Goal: Book appointment/travel/reservation

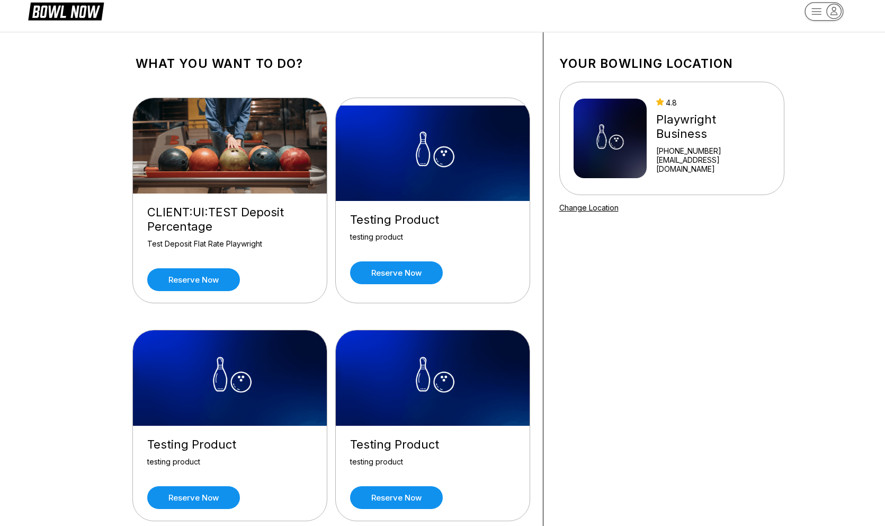
scroll to position [15, 0]
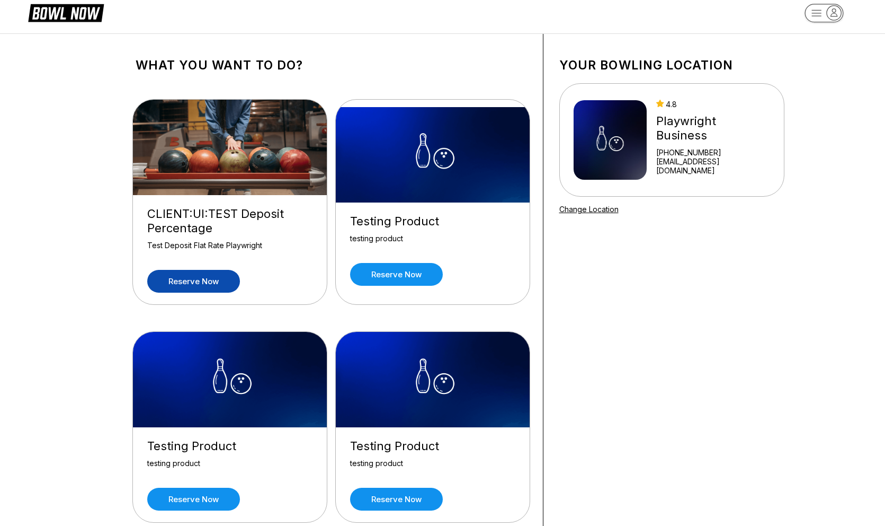
click at [212, 278] on link "Reserve now" at bounding box center [193, 281] width 93 height 23
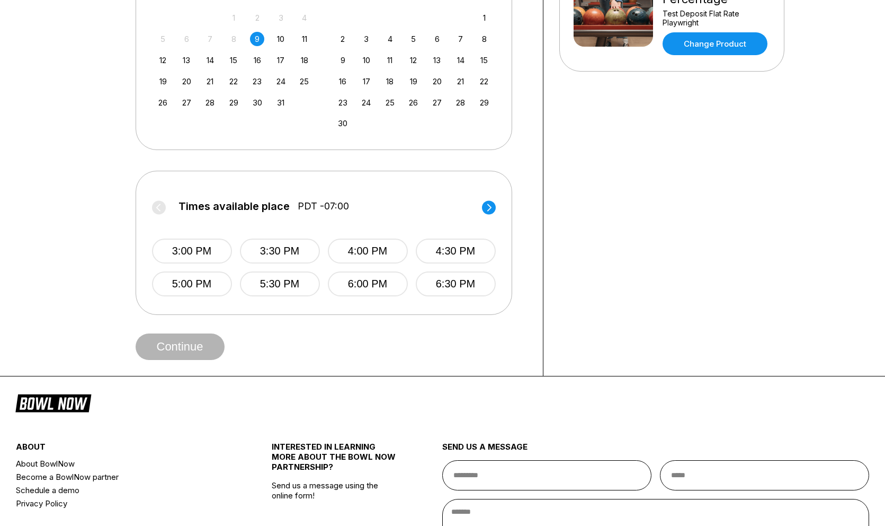
scroll to position [326, 0]
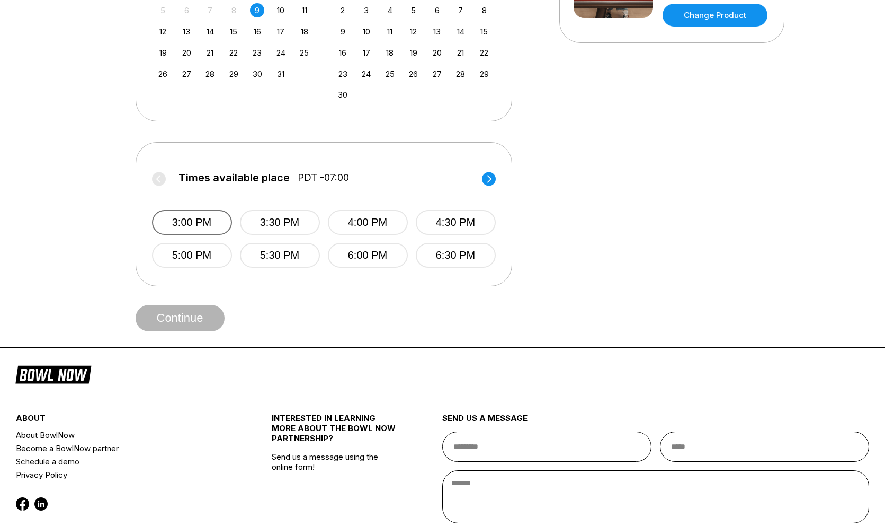
click at [206, 218] on button "3:00 PM" at bounding box center [192, 222] width 80 height 25
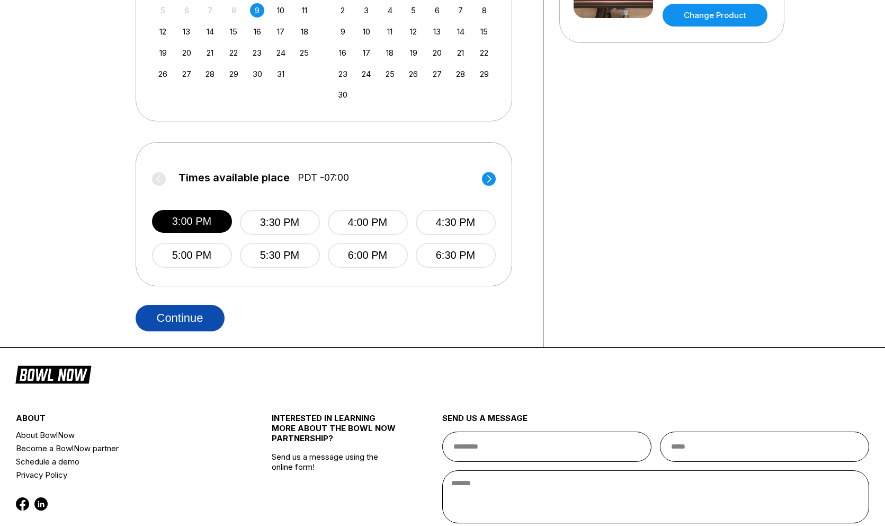
click at [198, 310] on button "Continue" at bounding box center [180, 318] width 89 height 26
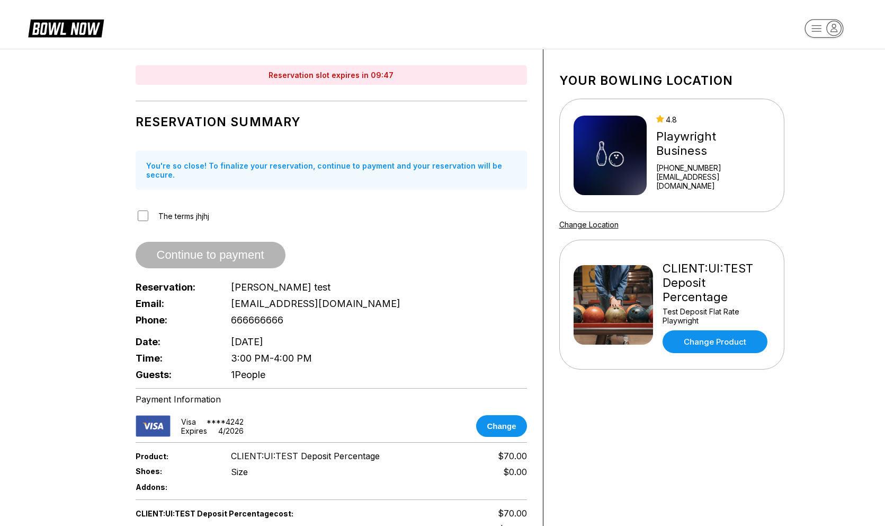
click at [183, 211] on label "The terms jhjhj" at bounding box center [183, 215] width 51 height 9
click at [190, 242] on button "Continue to payment" at bounding box center [211, 255] width 150 height 26
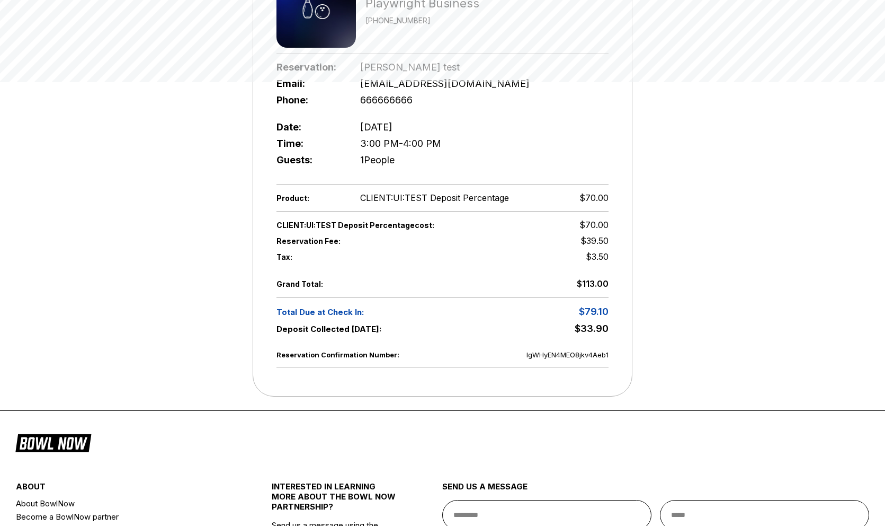
scroll to position [442, 0]
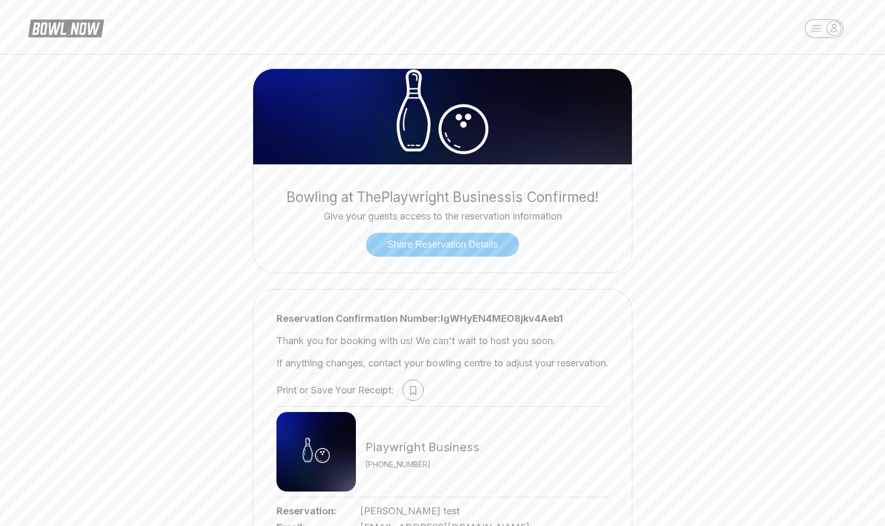
scroll to position [326, 0]
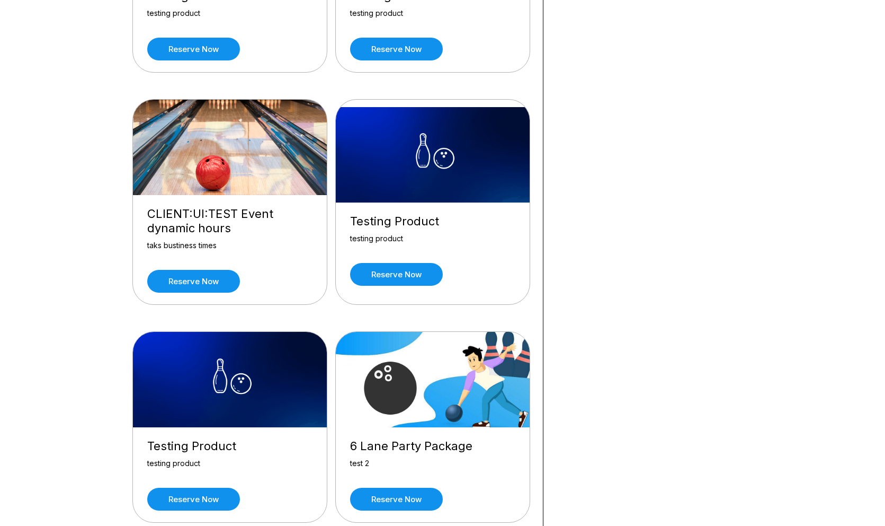
scroll to position [457, 0]
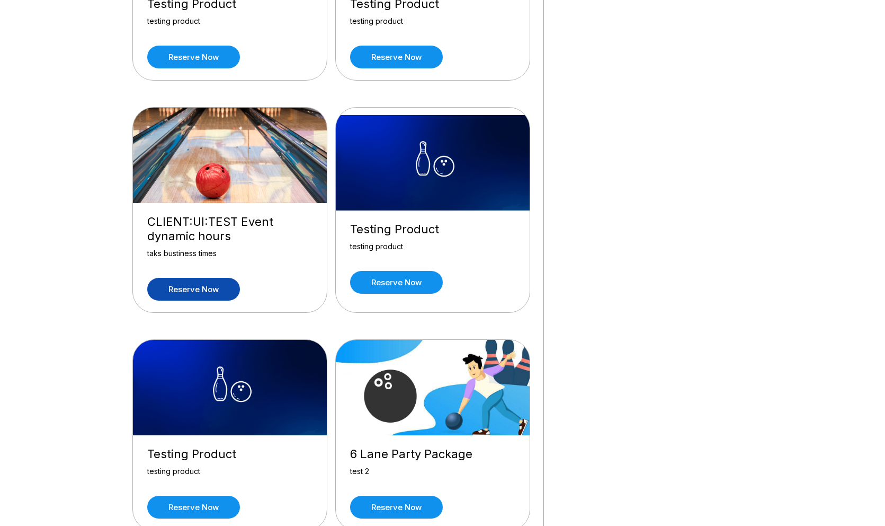
click at [193, 286] on link "Reserve now" at bounding box center [193, 289] width 93 height 23
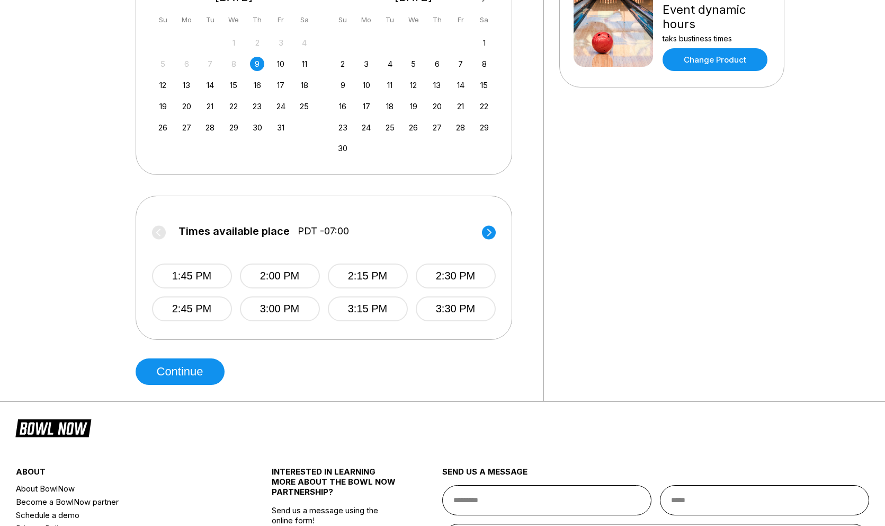
scroll to position [303, 0]
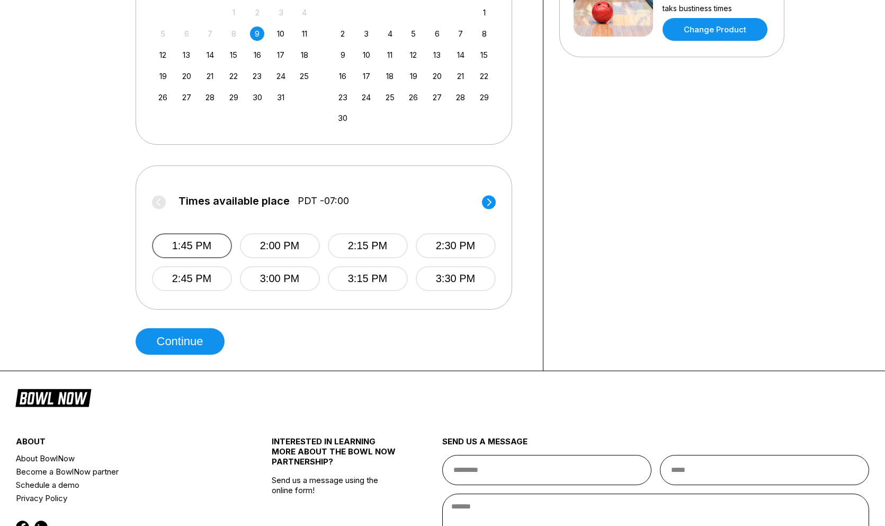
click at [207, 247] on button "1:45 PM" at bounding box center [192, 245] width 80 height 25
click at [205, 333] on button "Continue" at bounding box center [180, 341] width 89 height 26
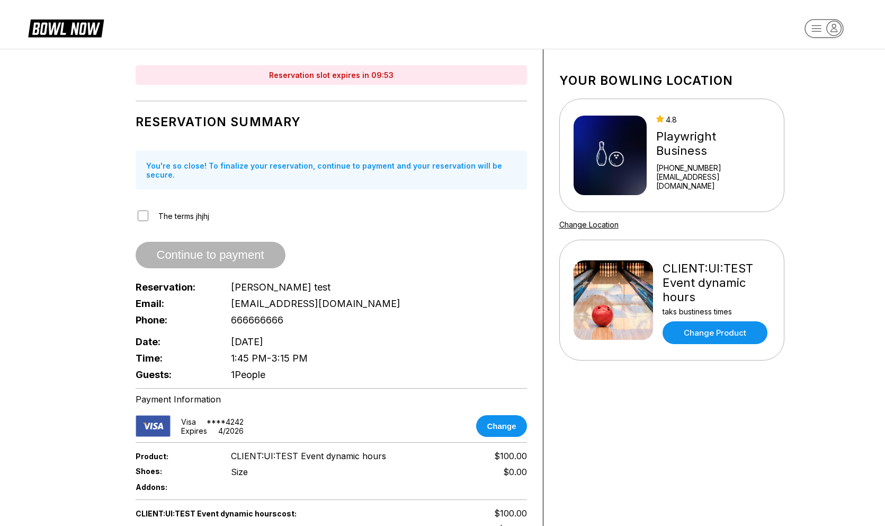
click at [181, 212] on div "The terms jhjhj" at bounding box center [332, 216] width 392 height 14
click at [179, 211] on label "The terms jhjhj" at bounding box center [183, 215] width 51 height 9
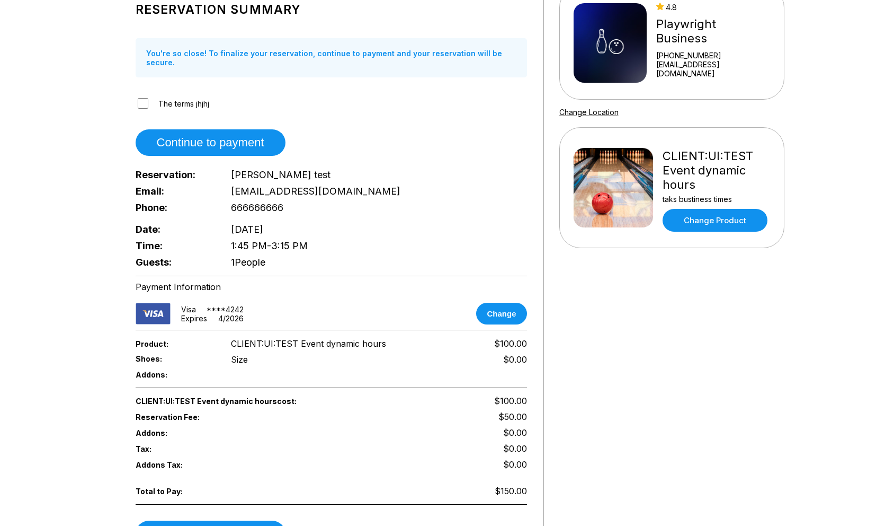
scroll to position [117, 0]
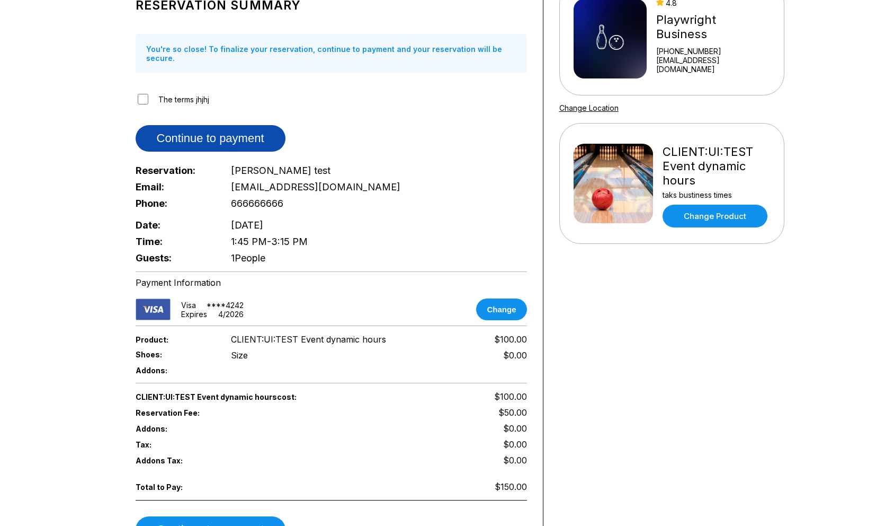
click at [227, 125] on button "Continue to payment" at bounding box center [211, 138] width 150 height 26
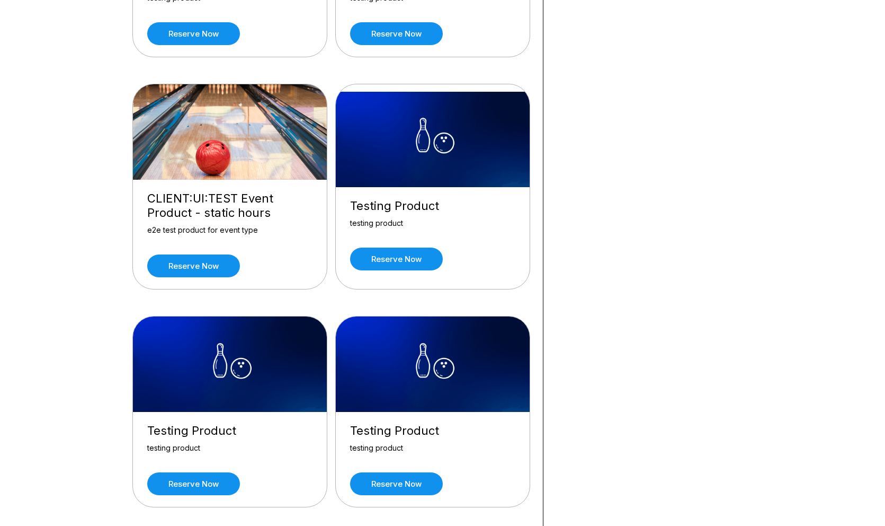
scroll to position [5110, 0]
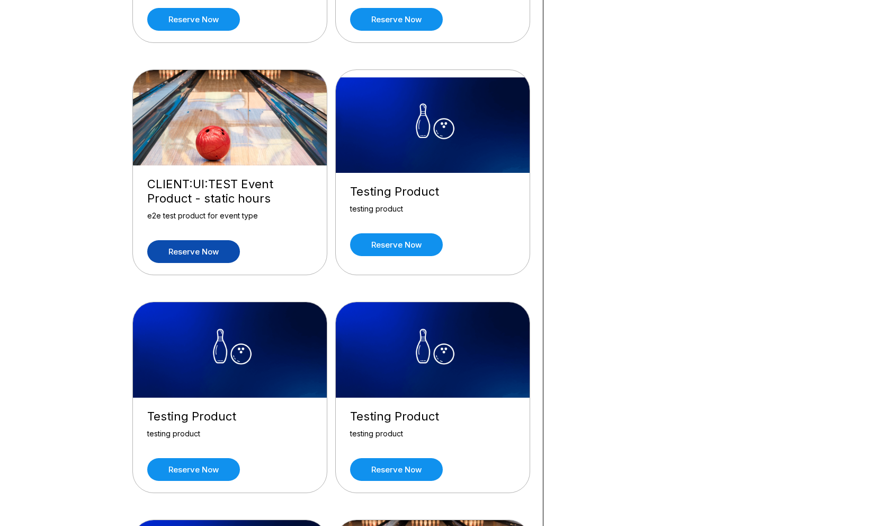
click at [192, 240] on link "Reserve now" at bounding box center [193, 251] width 93 height 23
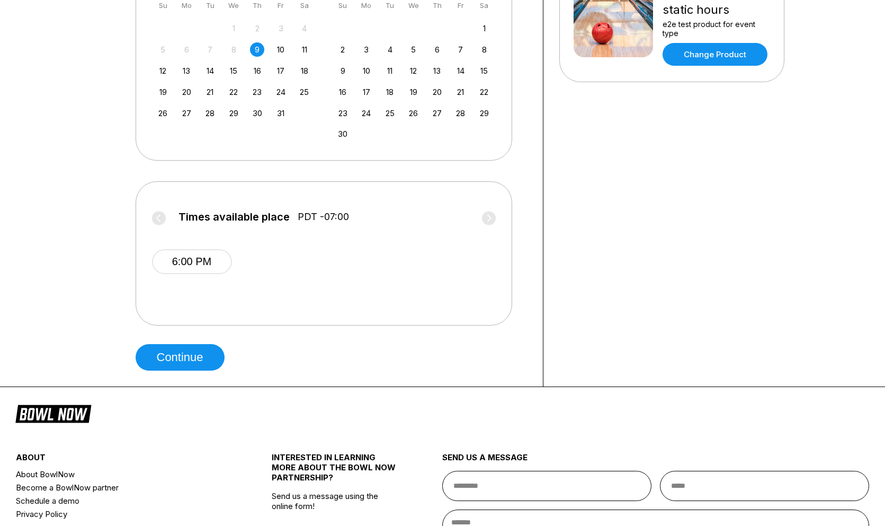
scroll to position [300, 0]
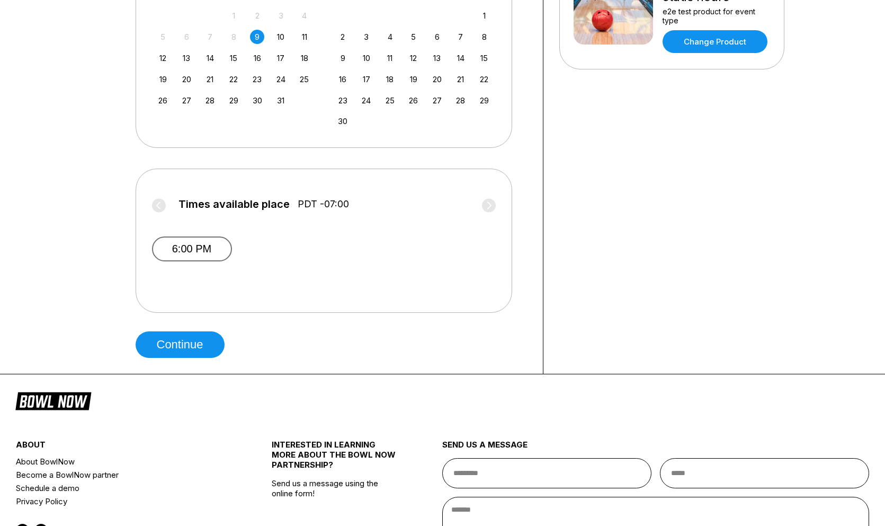
click at [172, 251] on button "6:00 PM" at bounding box center [192, 248] width 80 height 25
click at [185, 336] on button "Continue" at bounding box center [180, 344] width 89 height 26
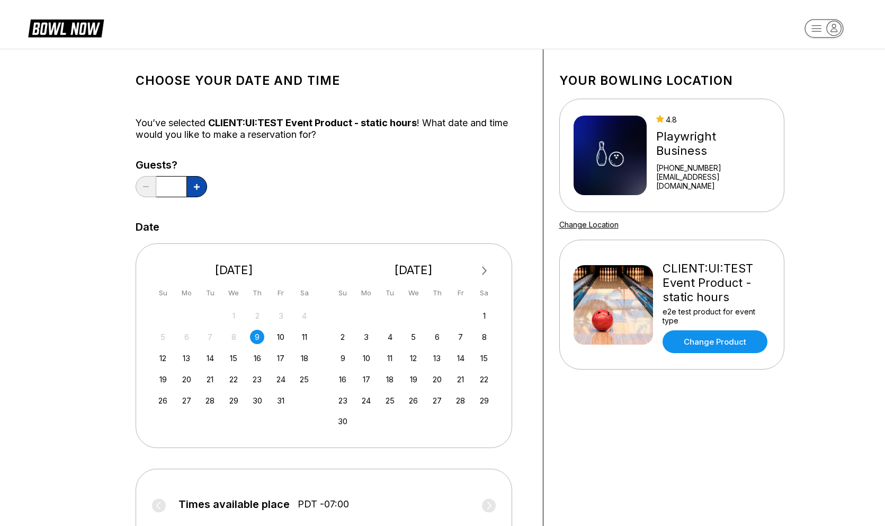
click at [192, 186] on button at bounding box center [196, 186] width 21 height 21
type input "*"
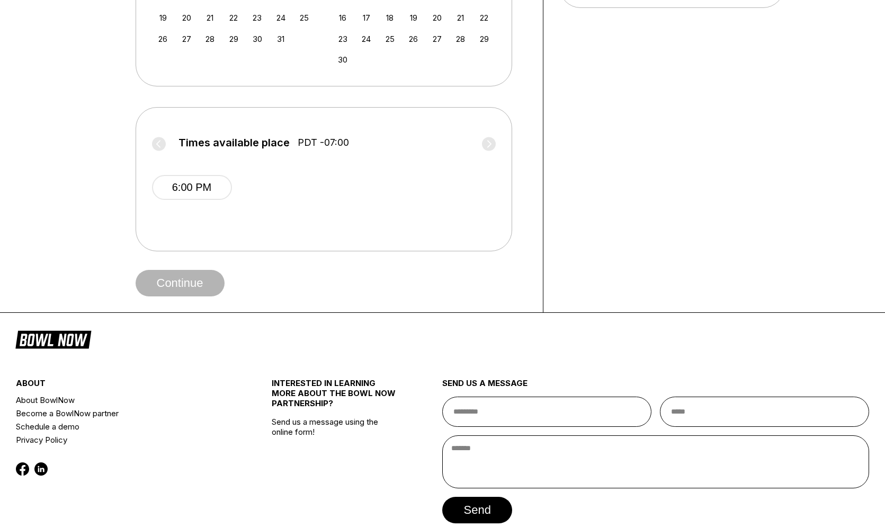
scroll to position [415, 0]
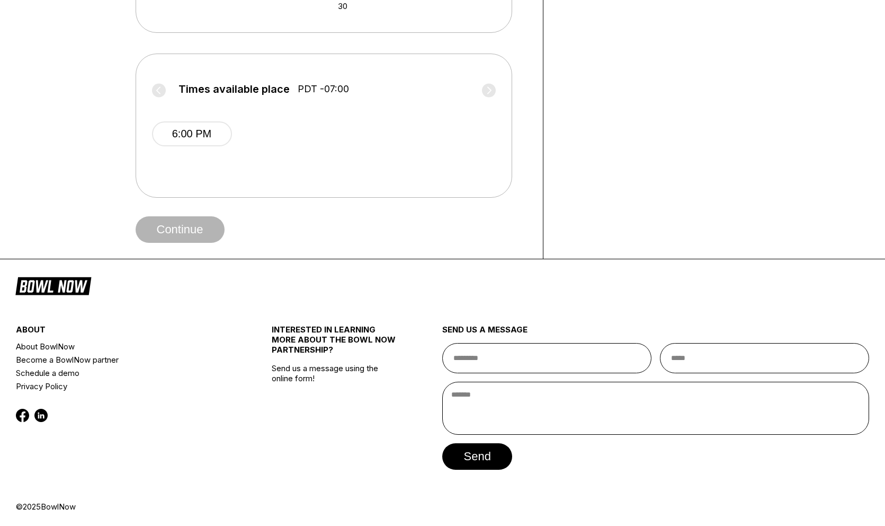
click at [205, 150] on span "6:00 PM" at bounding box center [192, 142] width 80 height 42
click at [202, 133] on button "6:00 PM" at bounding box center [192, 133] width 80 height 25
click at [207, 225] on button "Continue" at bounding box center [180, 229] width 89 height 26
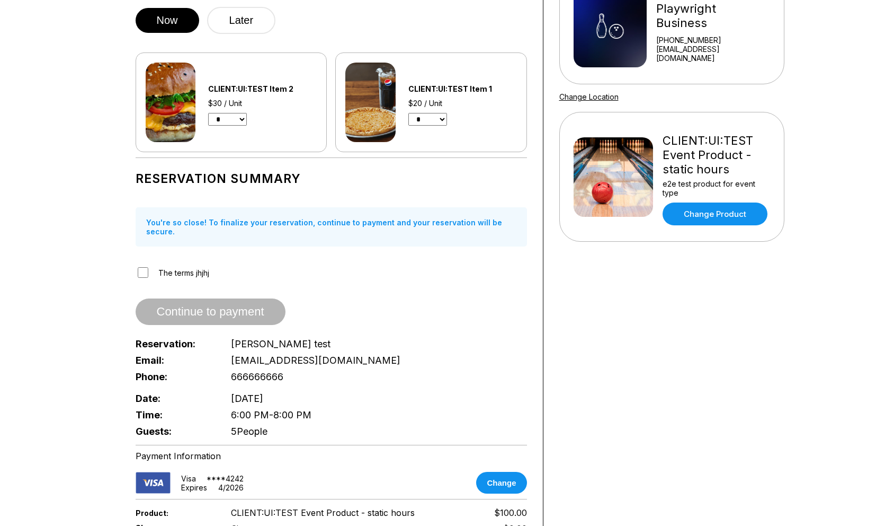
scroll to position [119, 0]
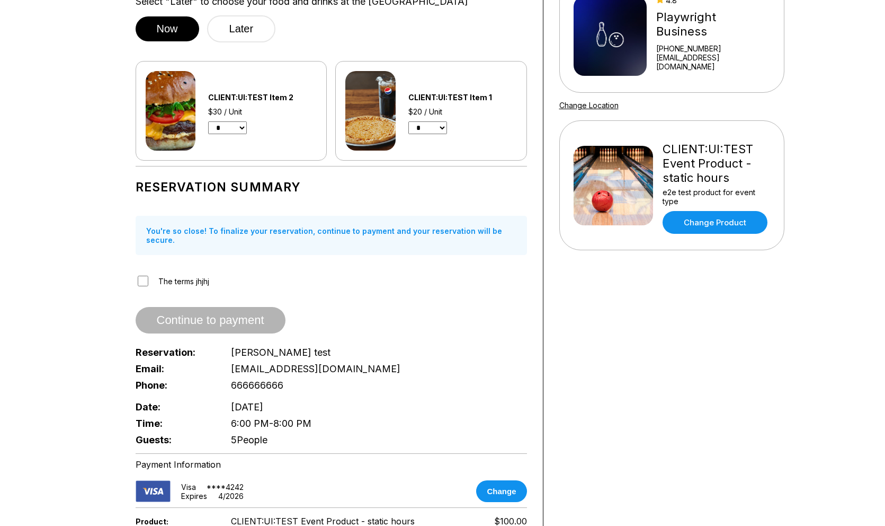
click at [244, 131] on select "* * * * * *" at bounding box center [227, 127] width 39 height 13
select select "*"
click at [208, 121] on select "* * * * * *" at bounding box center [227, 127] width 39 height 13
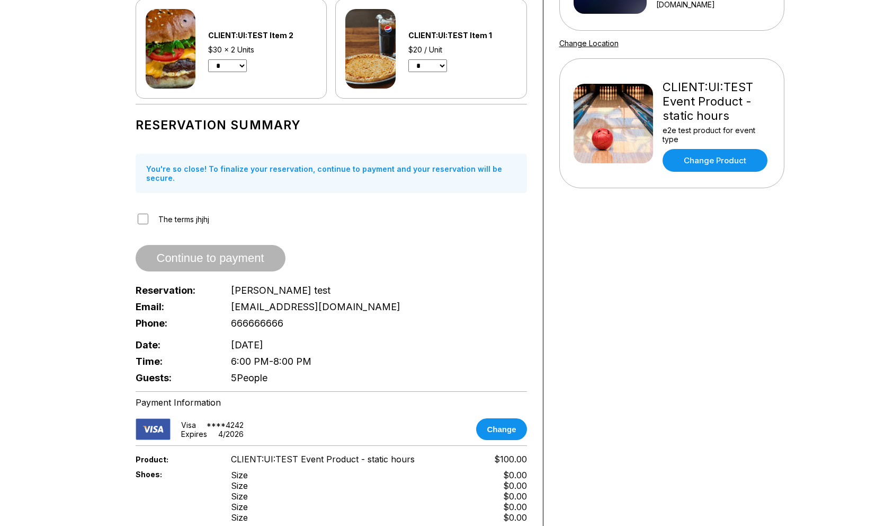
scroll to position [175, 0]
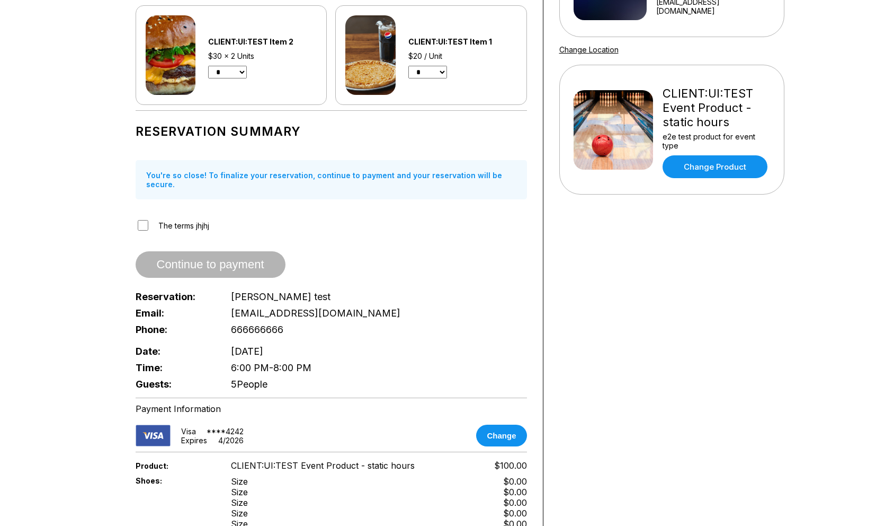
click at [431, 66] on select "* * * *" at bounding box center [427, 72] width 39 height 13
select select "*"
click at [408, 66] on select "* * * *" at bounding box center [427, 72] width 39 height 13
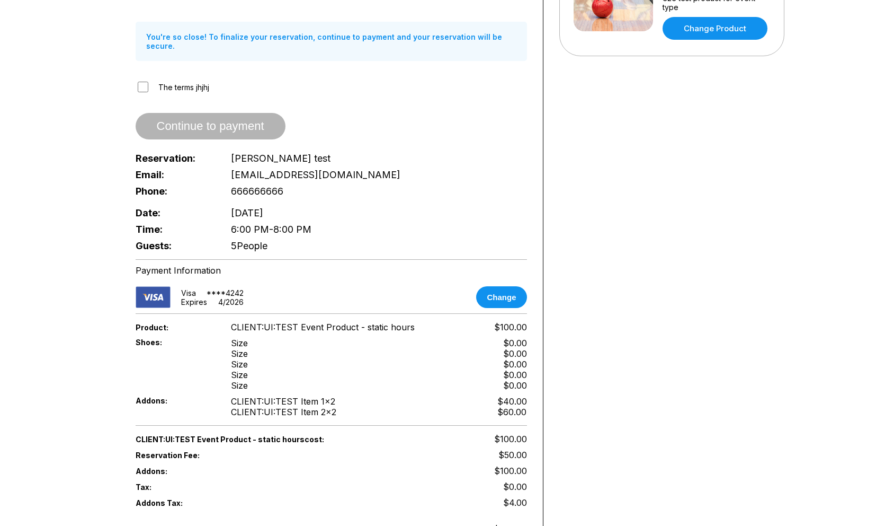
scroll to position [313, 0]
click at [181, 83] on label "The terms jhjhj" at bounding box center [183, 87] width 51 height 9
click at [189, 114] on button "Continue to payment" at bounding box center [211, 126] width 150 height 26
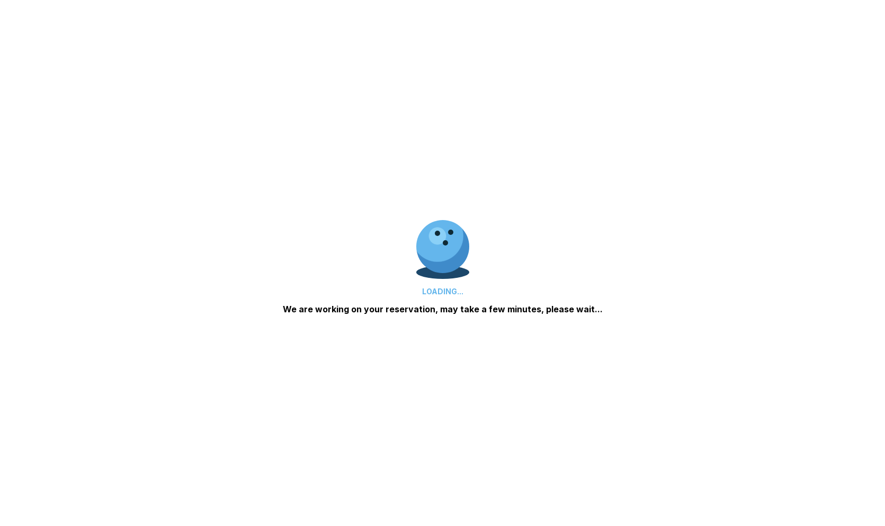
scroll to position [87, 0]
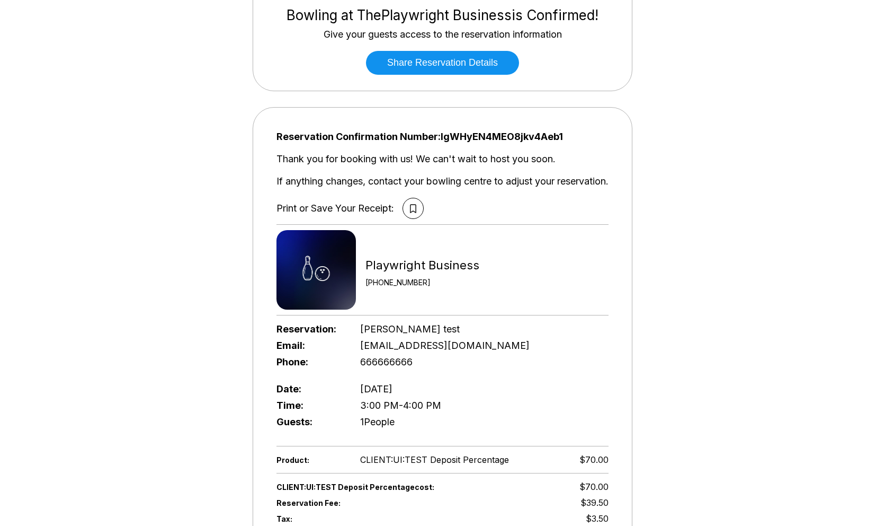
scroll to position [173, 0]
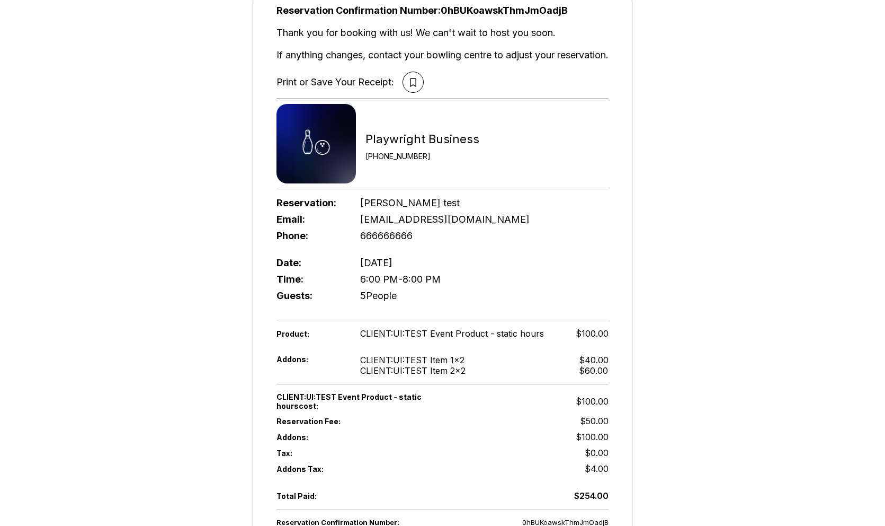
scroll to position [413, 0]
